Goal: Download file/media: Download file/media

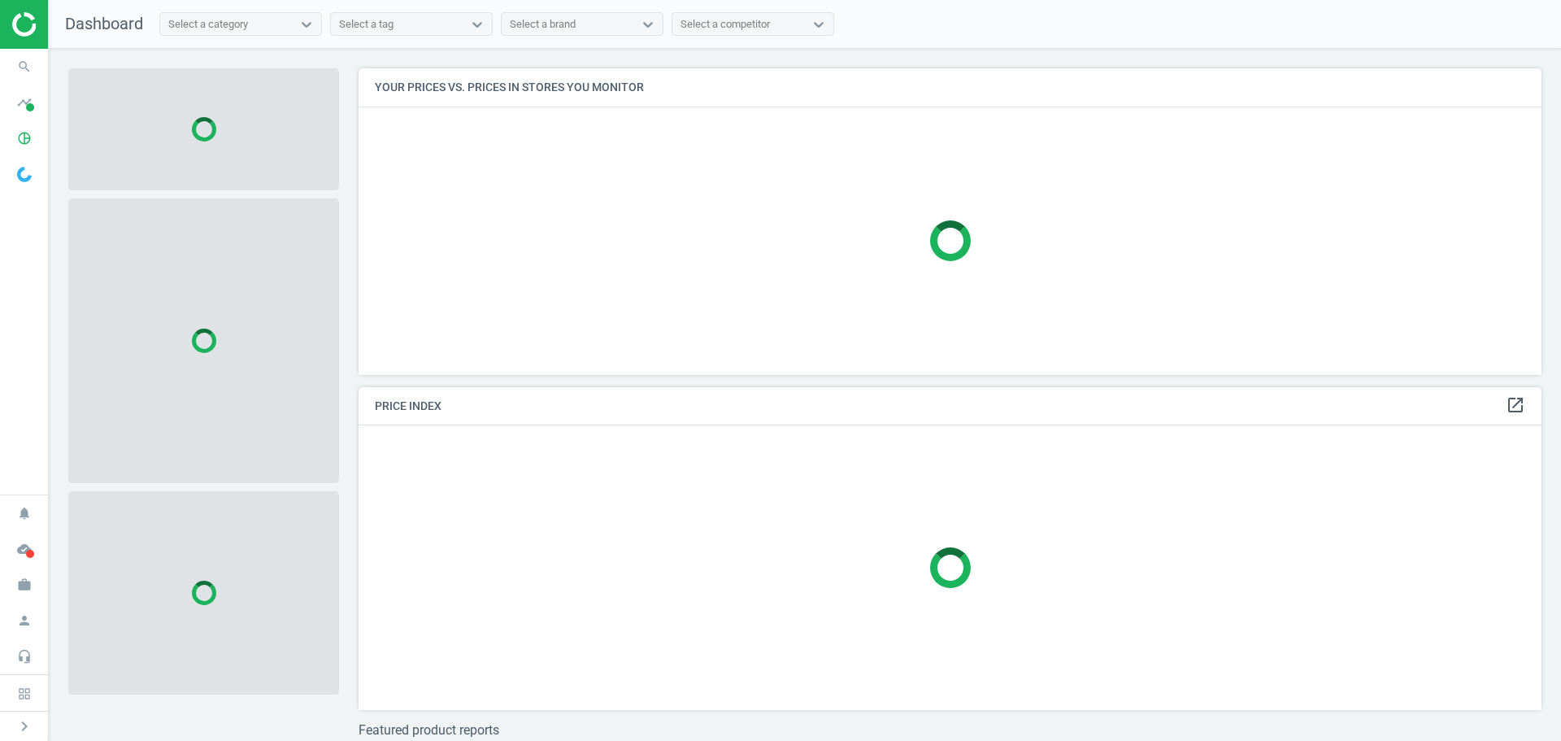
scroll to position [331, 1196]
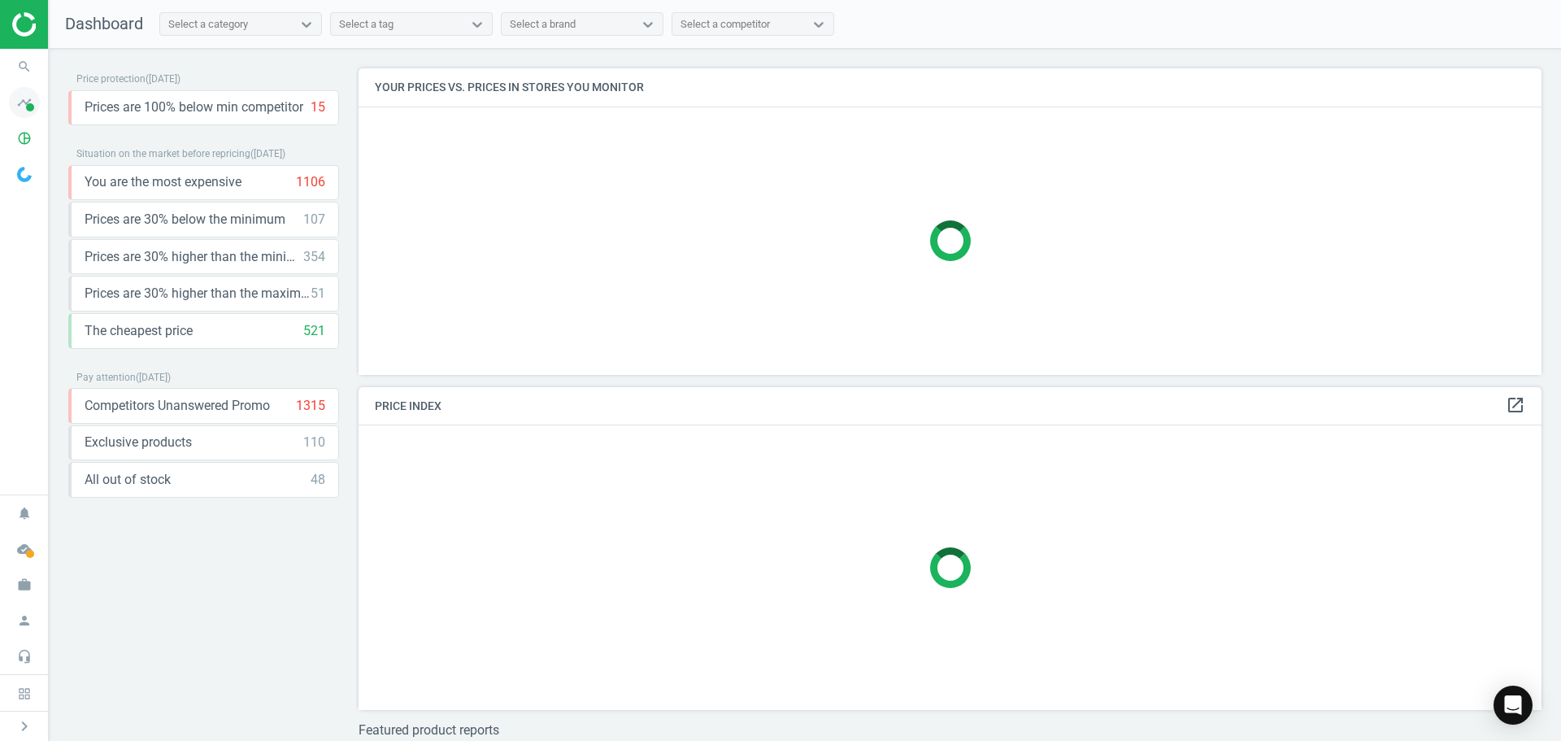
click at [25, 108] on icon "timeline" at bounding box center [24, 102] width 31 height 31
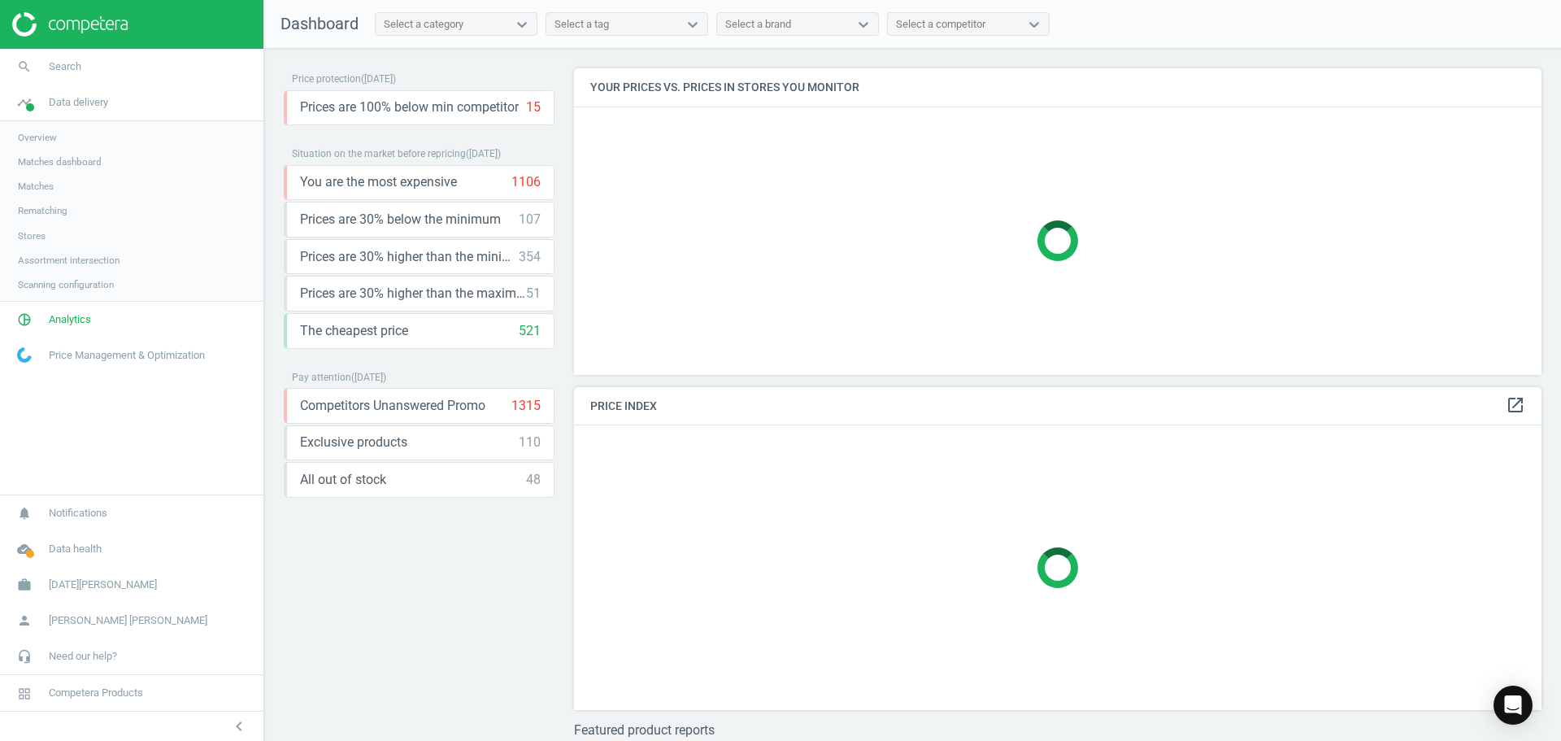
scroll to position [331, 980]
click at [60, 324] on span "Analytics" at bounding box center [70, 319] width 42 height 15
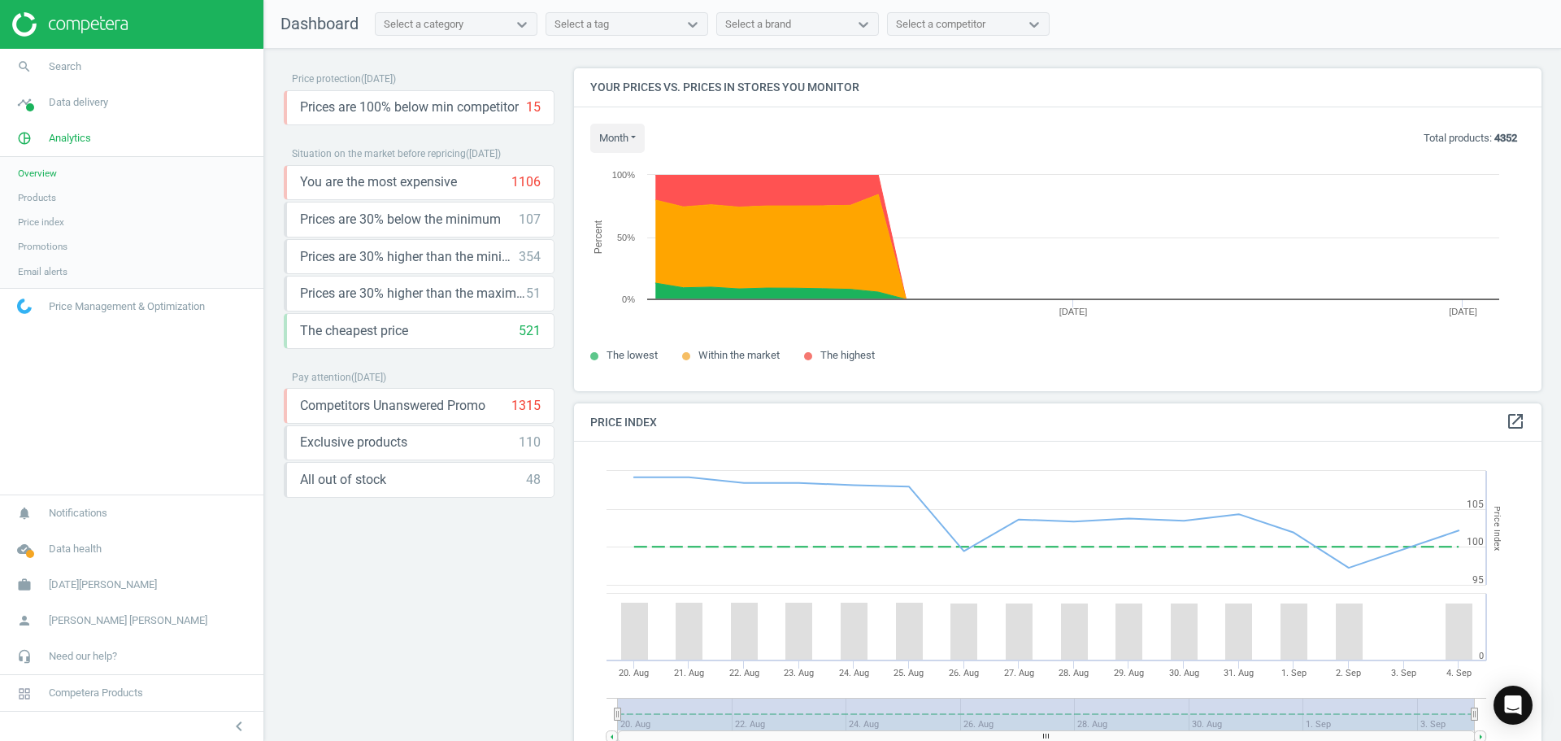
scroll to position [399, 980]
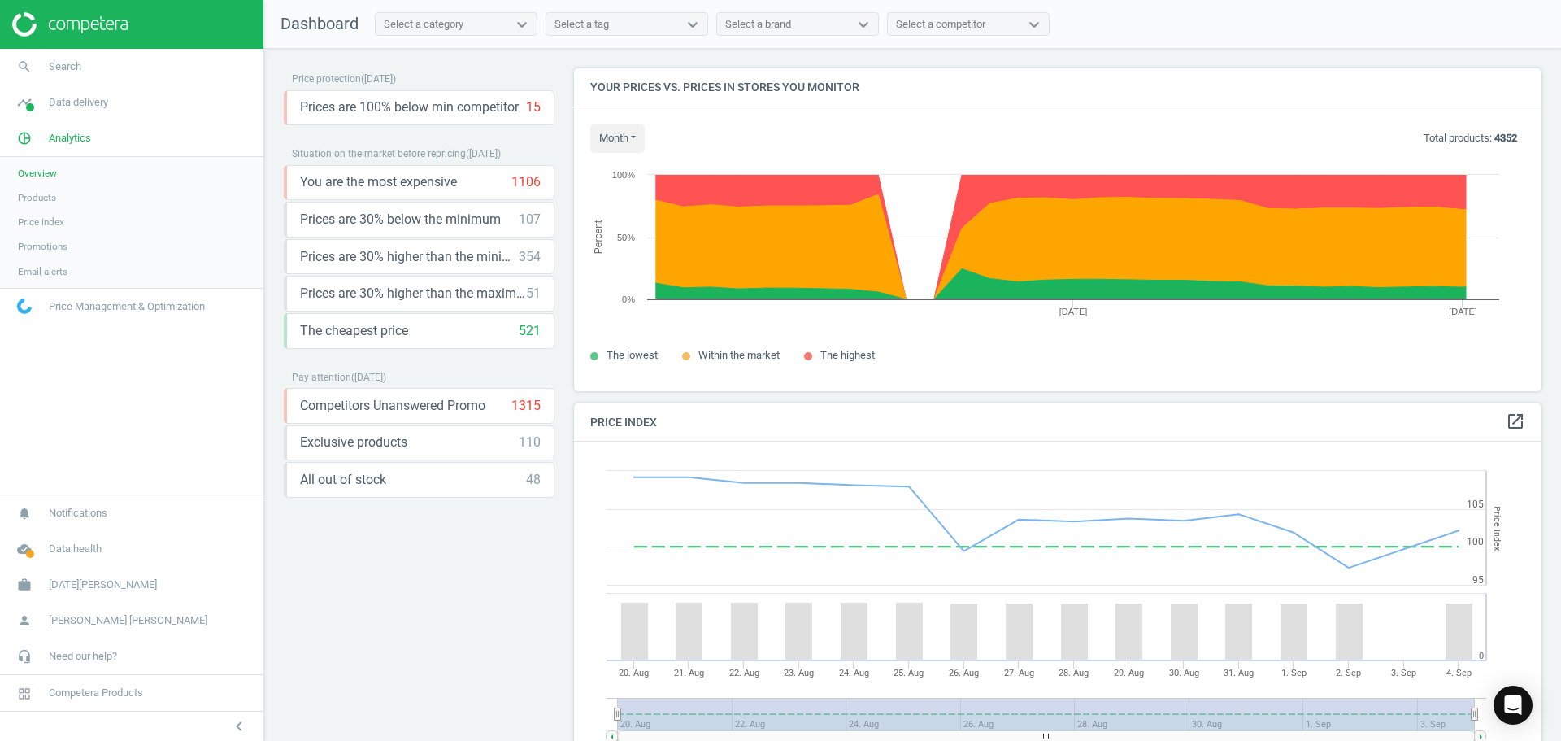
click at [54, 196] on span "Products" at bounding box center [37, 197] width 38 height 13
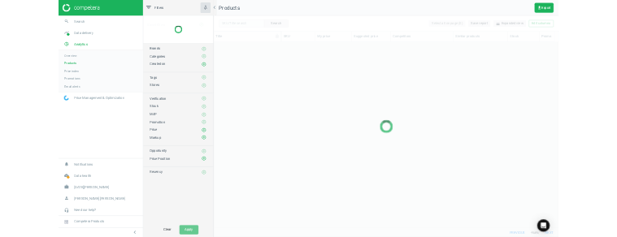
scroll to position [554, 1065]
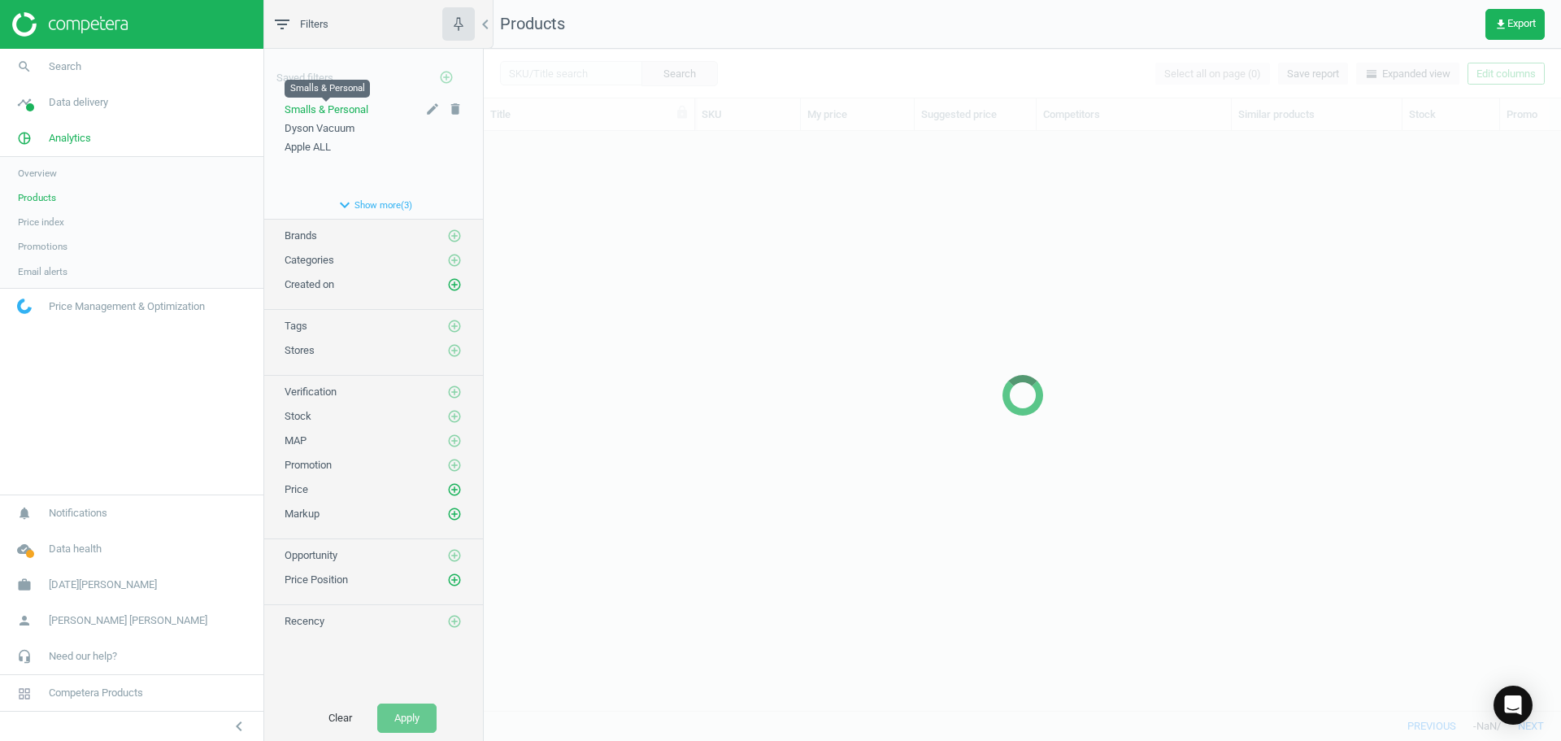
click at [337, 111] on span "Smalls & Personal" at bounding box center [327, 109] width 84 height 12
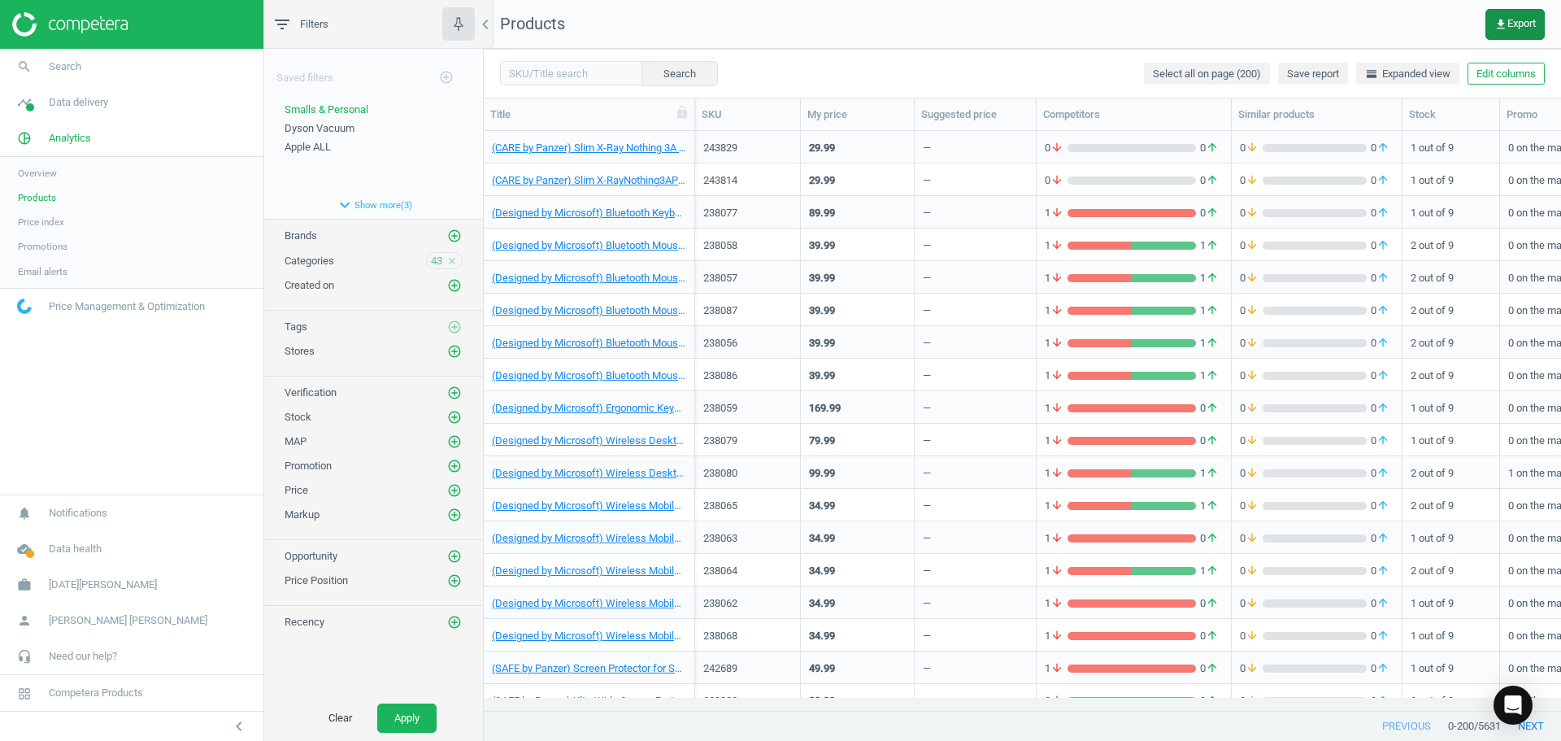
click at [1510, 28] on span "get_app Export" at bounding box center [1514, 24] width 41 height 13
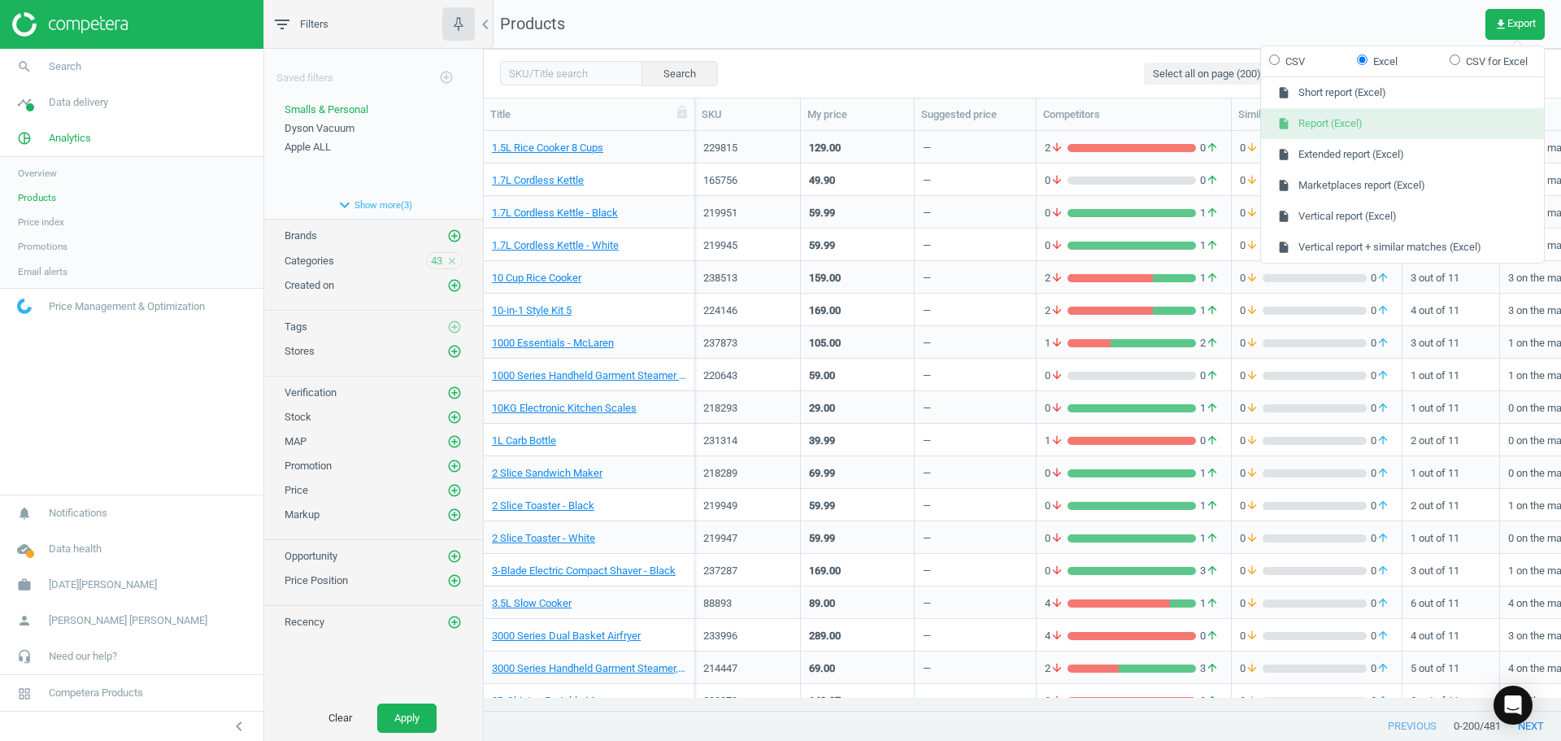
click at [1343, 131] on button "insert_drive_file Report (Excel)" at bounding box center [1402, 123] width 283 height 31
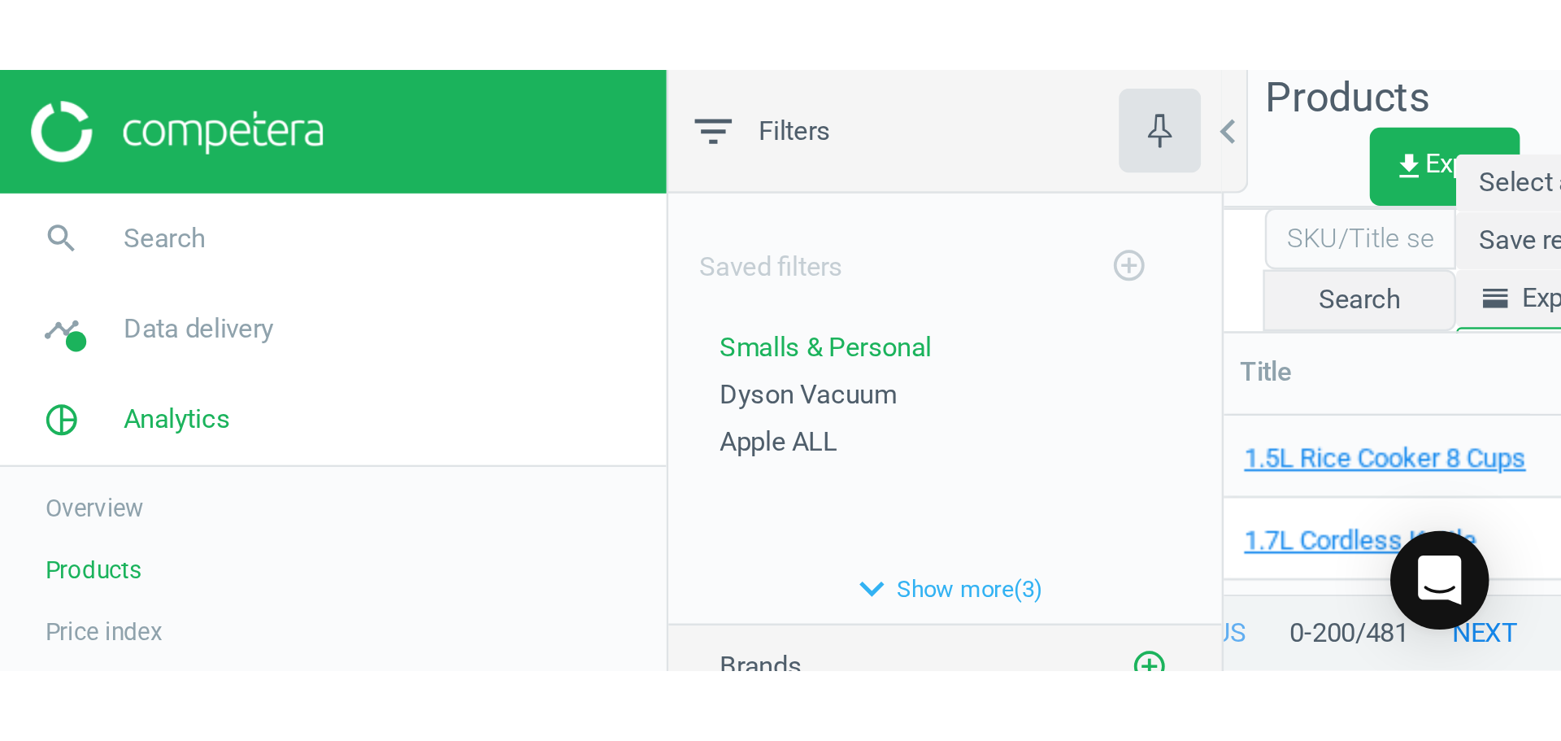
scroll to position [554, 1065]
